Goal: Task Accomplishment & Management: Use online tool/utility

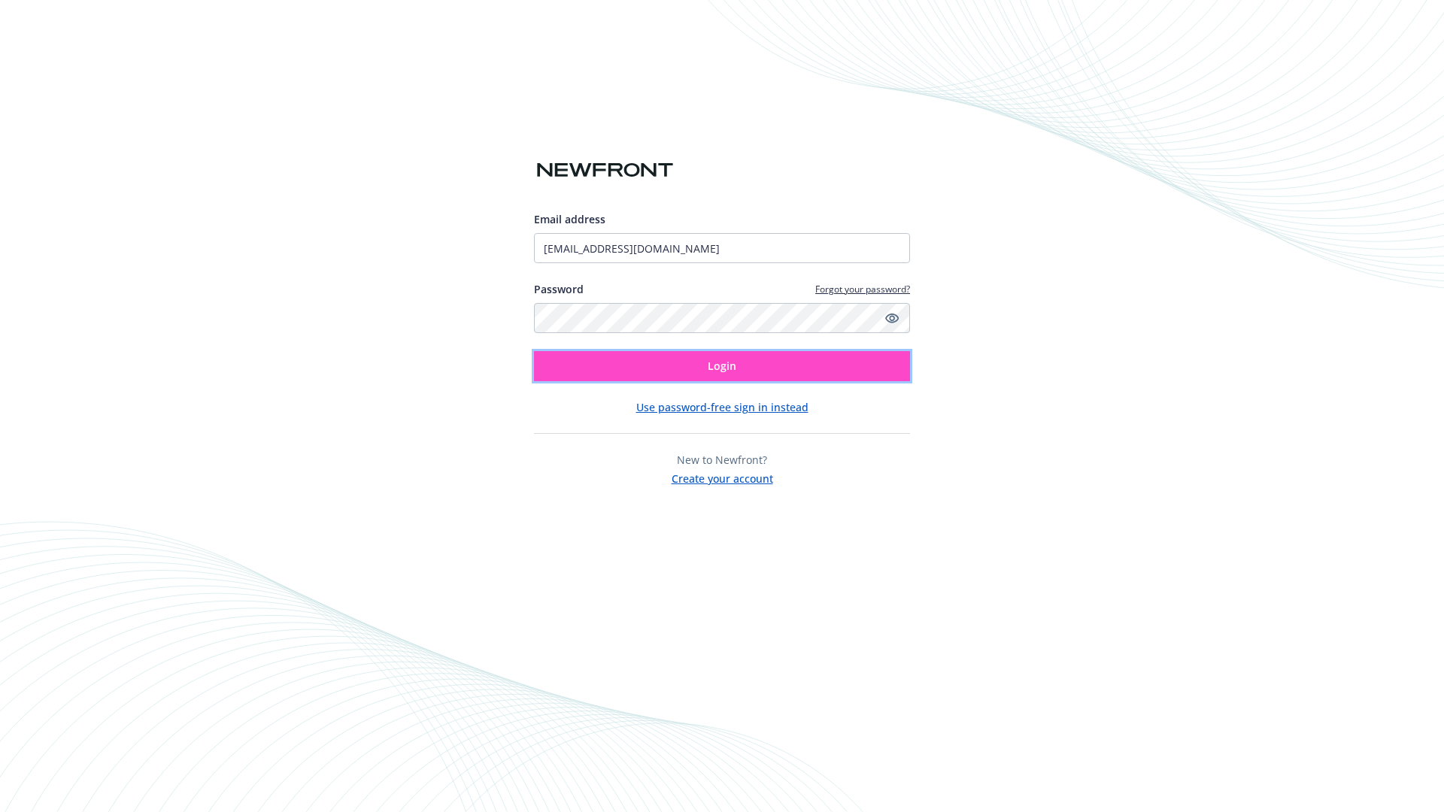
click at [722, 366] on span "Login" at bounding box center [722, 366] width 29 height 14
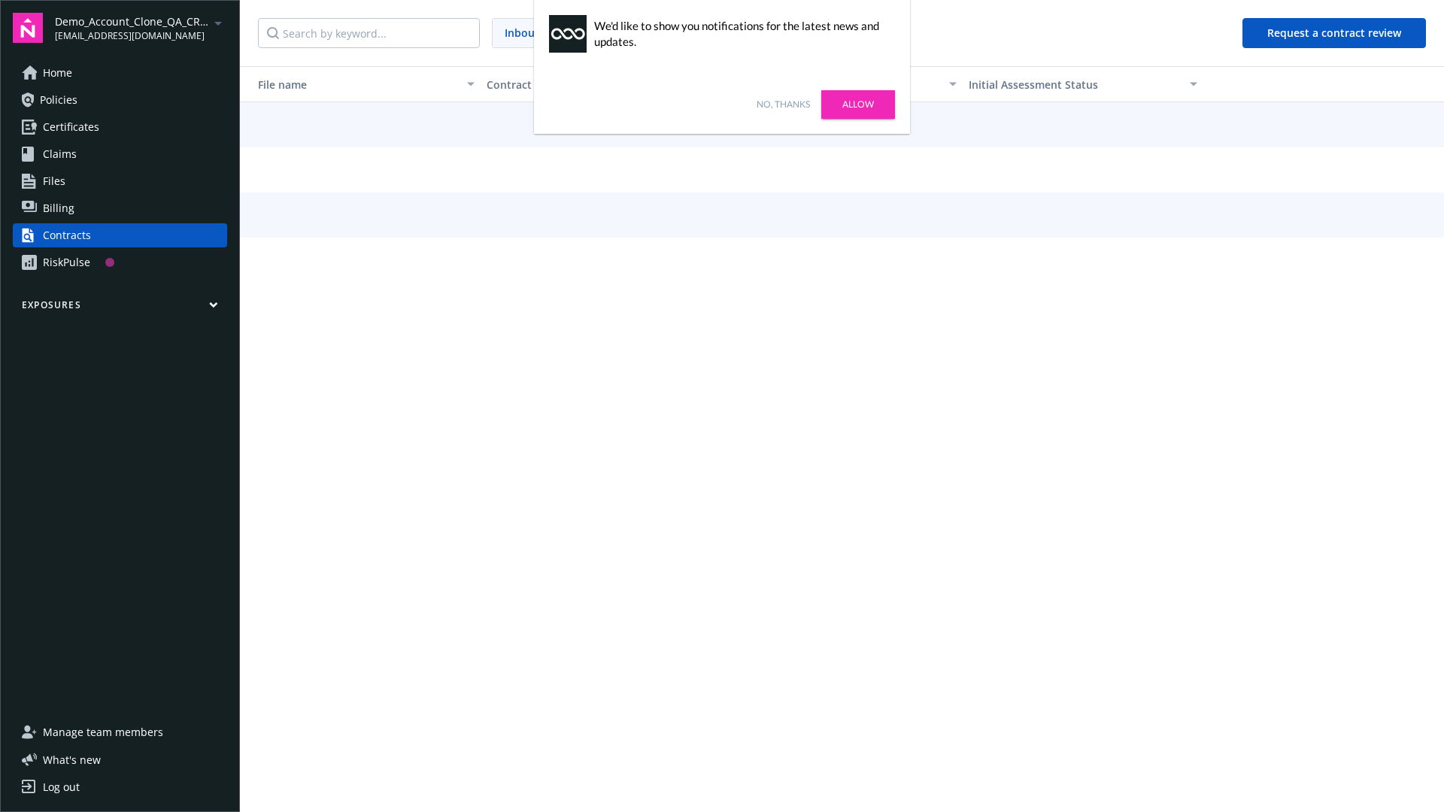
click at [783, 105] on link "No, thanks" at bounding box center [783, 105] width 53 height 14
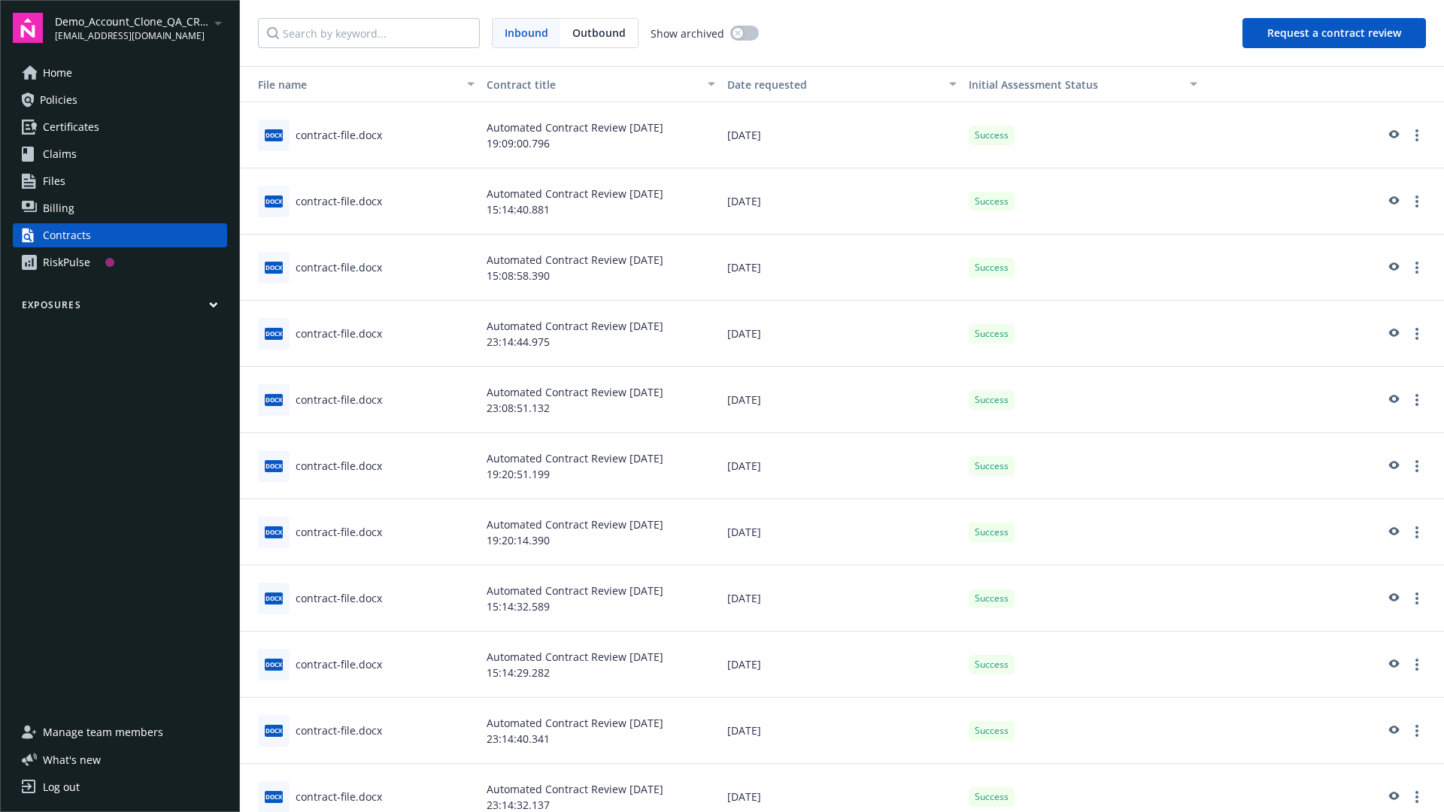
click at [1335, 33] on button "Request a contract review" at bounding box center [1334, 33] width 184 height 30
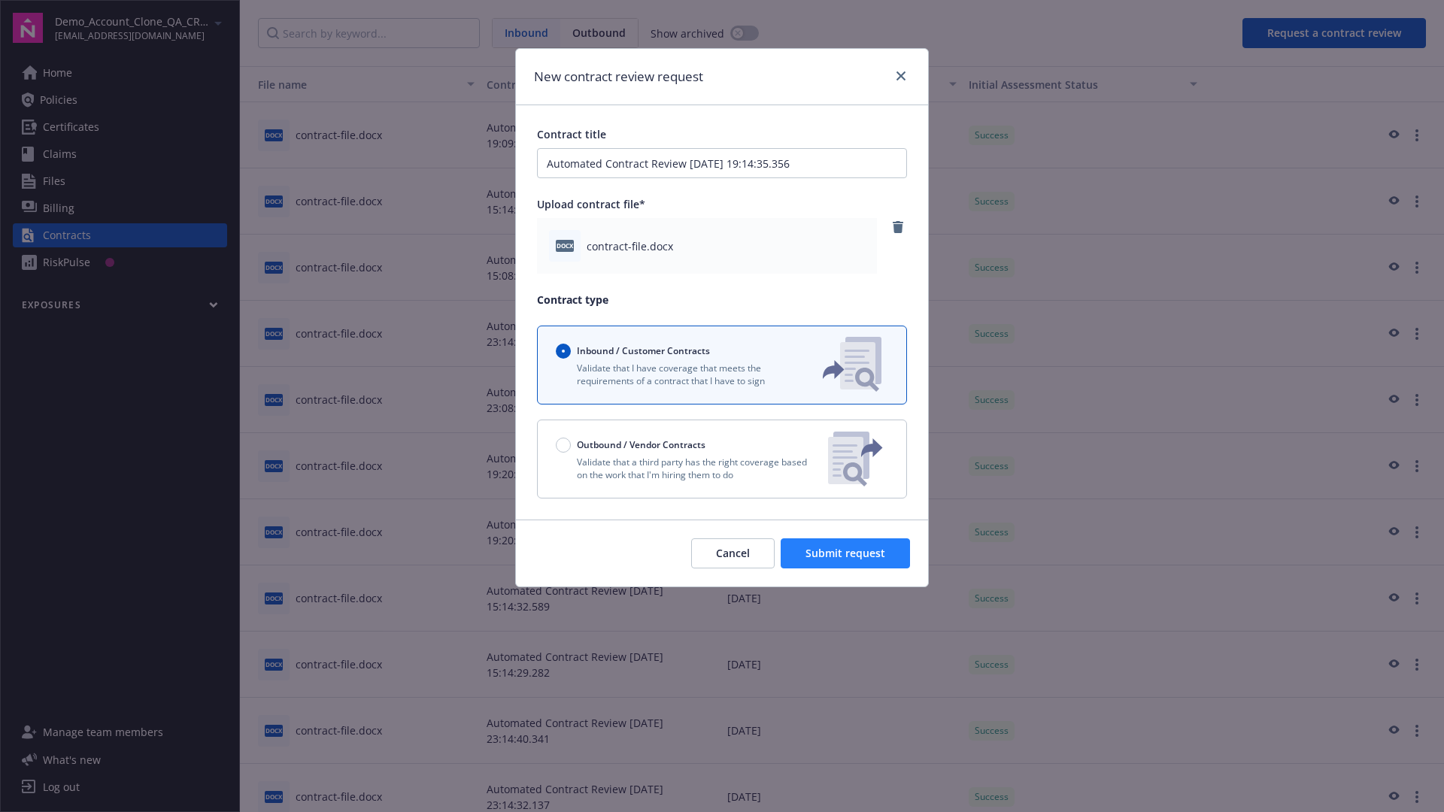
type input "Automated Contract Review 09-16-2025 19:14:35.356"
click at [846, 554] on span "Submit request" at bounding box center [845, 553] width 80 height 14
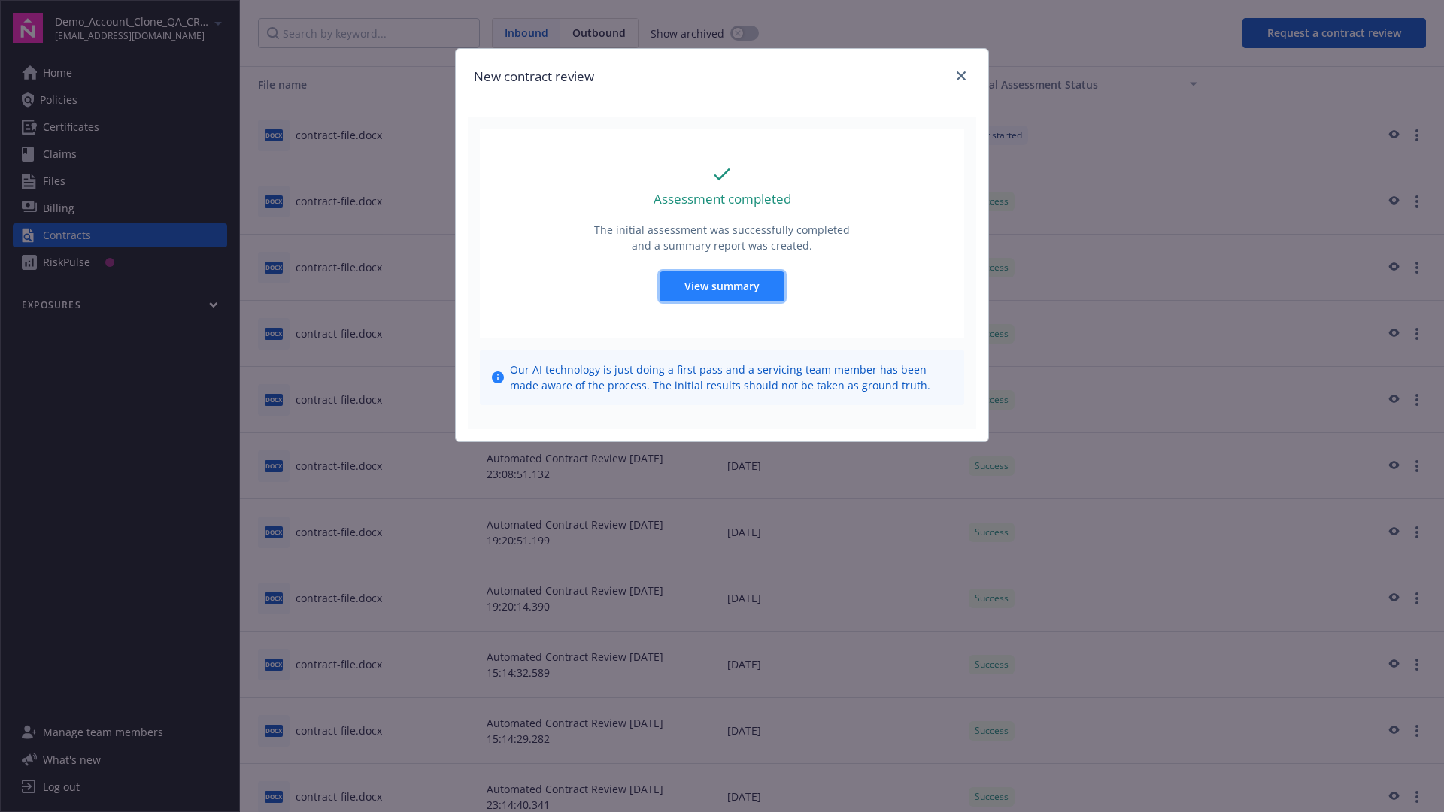
click at [721, 286] on span "View summary" at bounding box center [721, 286] width 75 height 14
